Goal: Information Seeking & Learning: Find specific fact

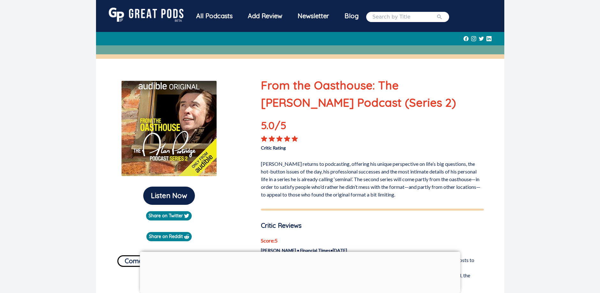
click at [391, 16] on input "search" at bounding box center [405, 17] width 64 height 8
type input "[PERSON_NAME] oasthous"
click at [437, 17] on icon "submit" at bounding box center [439, 16] width 5 height 5
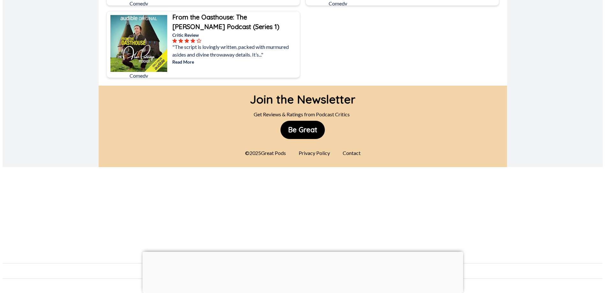
scroll to position [469, 0]
